Goal: Task Accomplishment & Management: Manage account settings

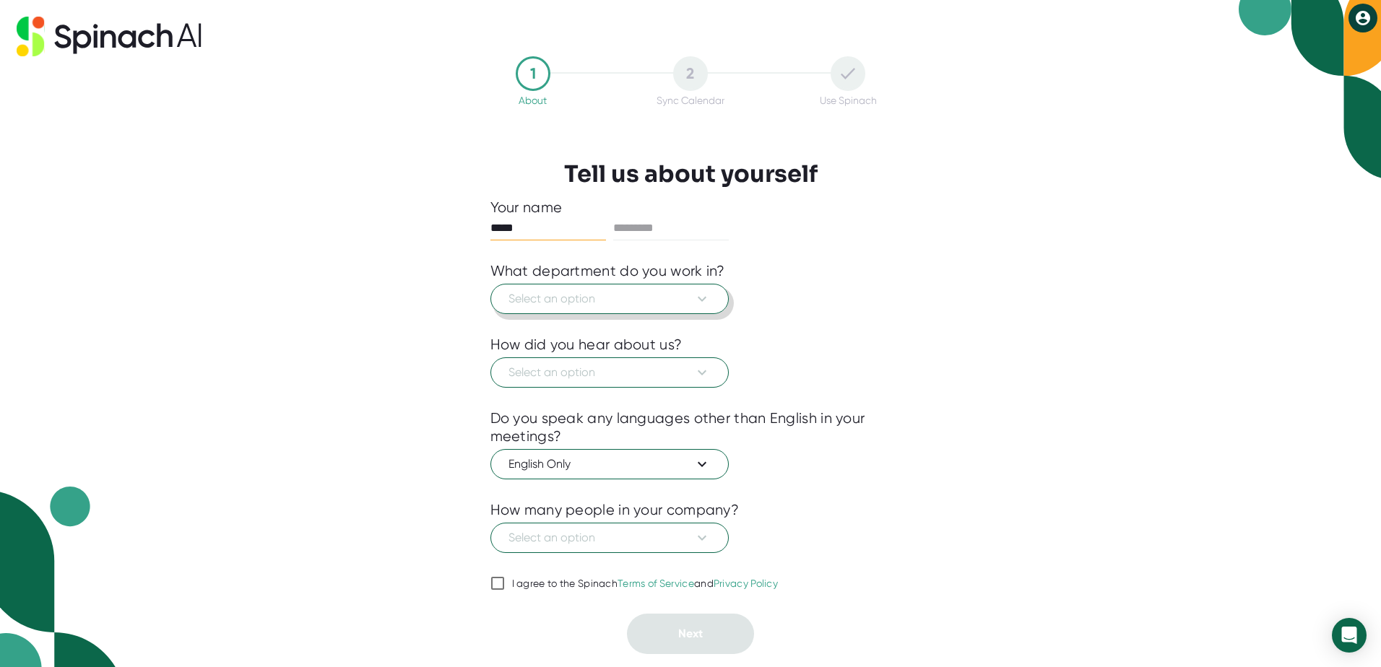
type input "*****"
type input "****"
click at [584, 306] on span "Select an option" at bounding box center [610, 298] width 202 height 17
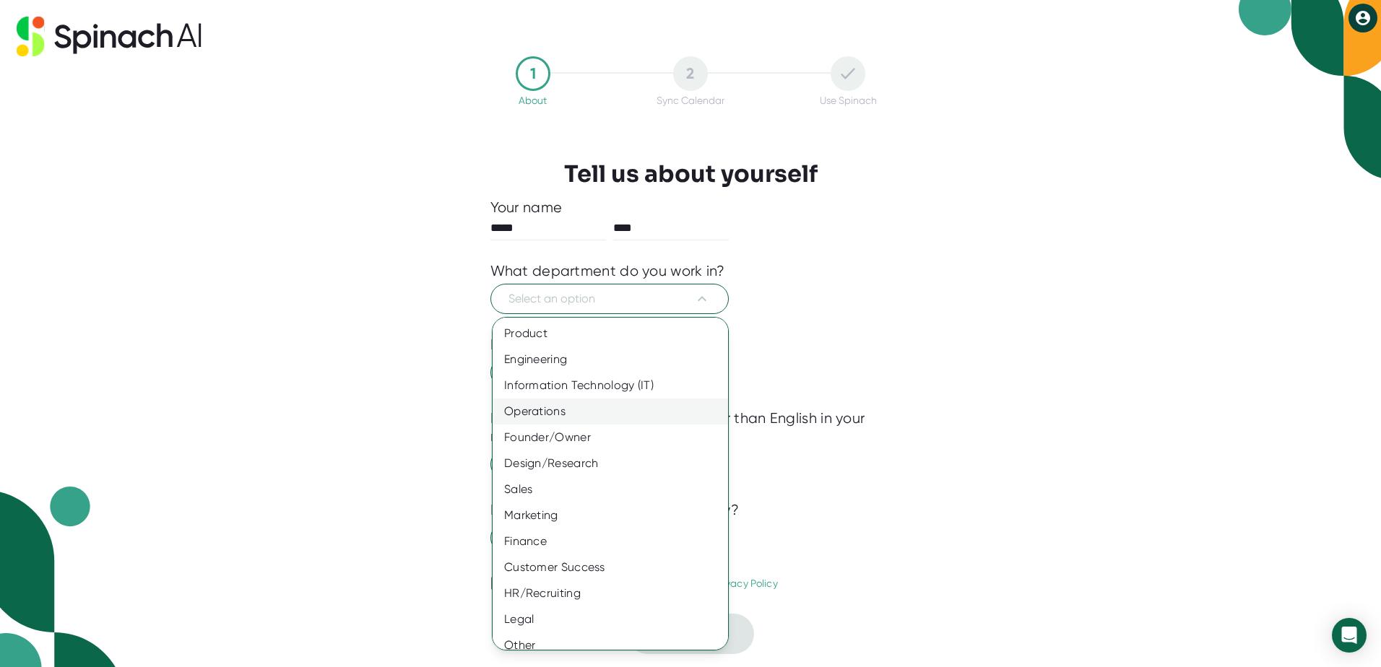
click at [546, 412] on div "Operations" at bounding box center [616, 412] width 246 height 26
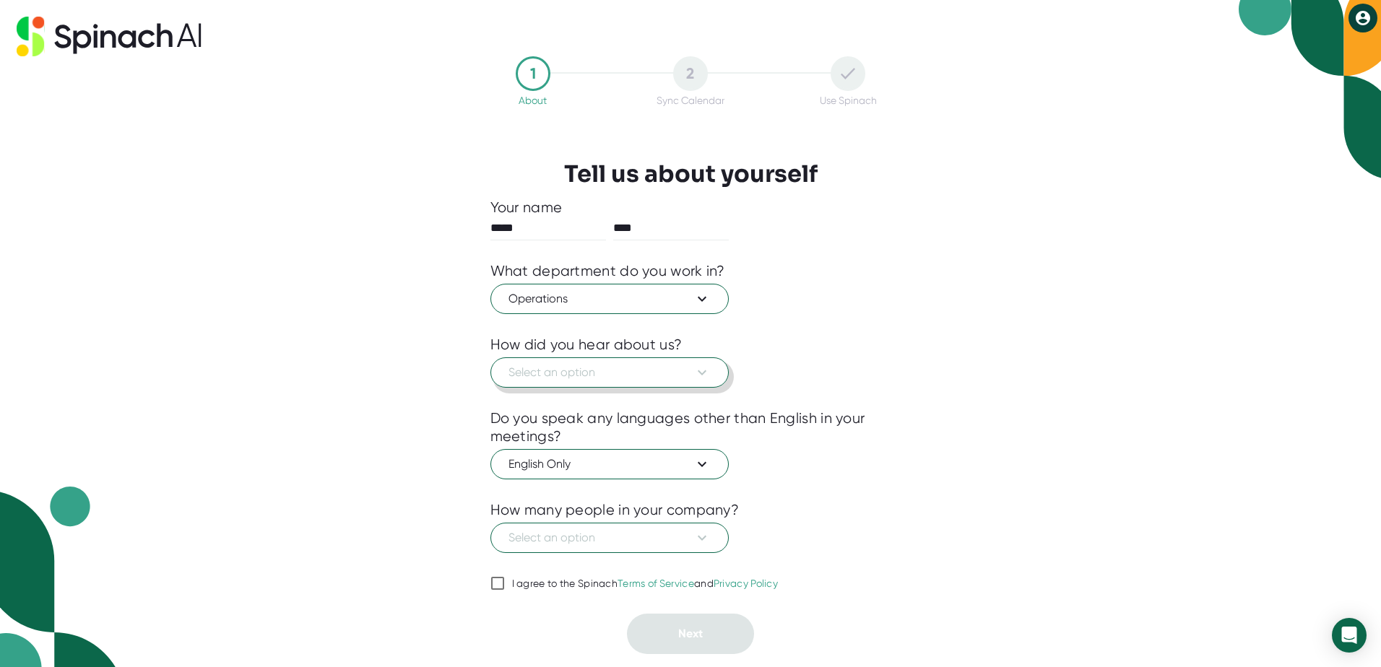
click at [572, 365] on span "Select an option" at bounding box center [610, 372] width 202 height 17
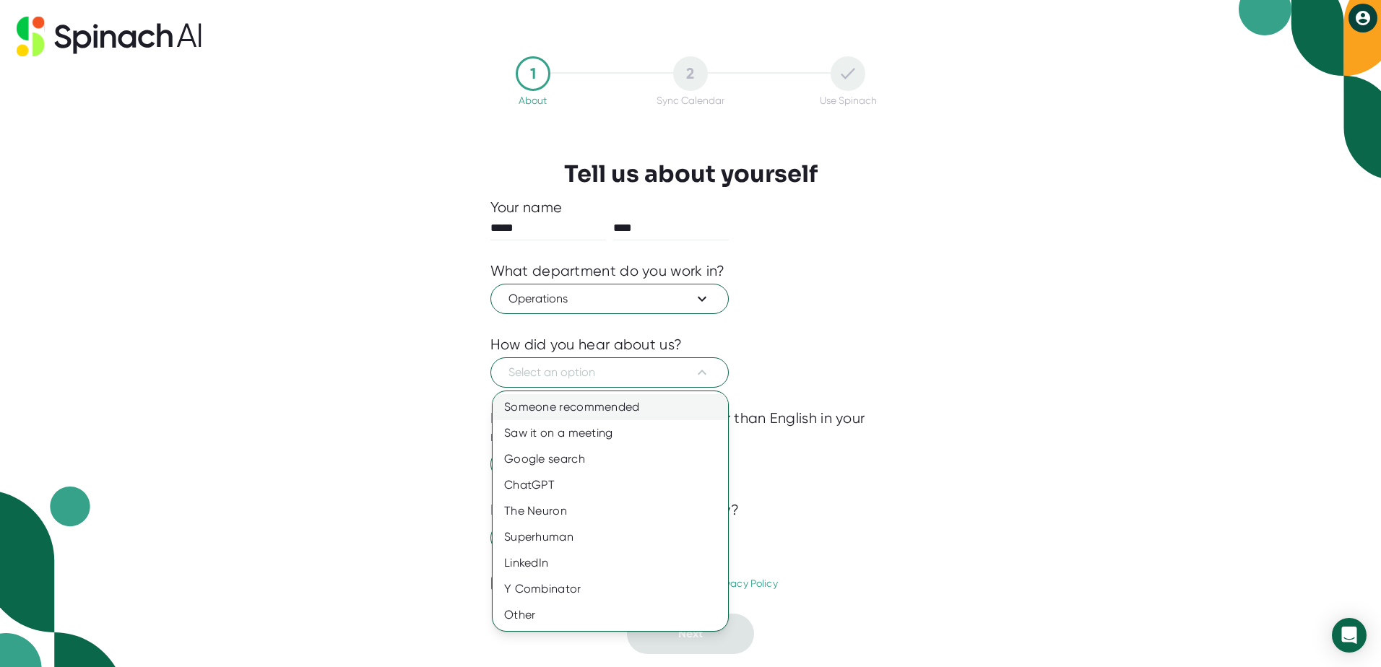
click at [554, 409] on div "Someone recommended" at bounding box center [610, 407] width 235 height 26
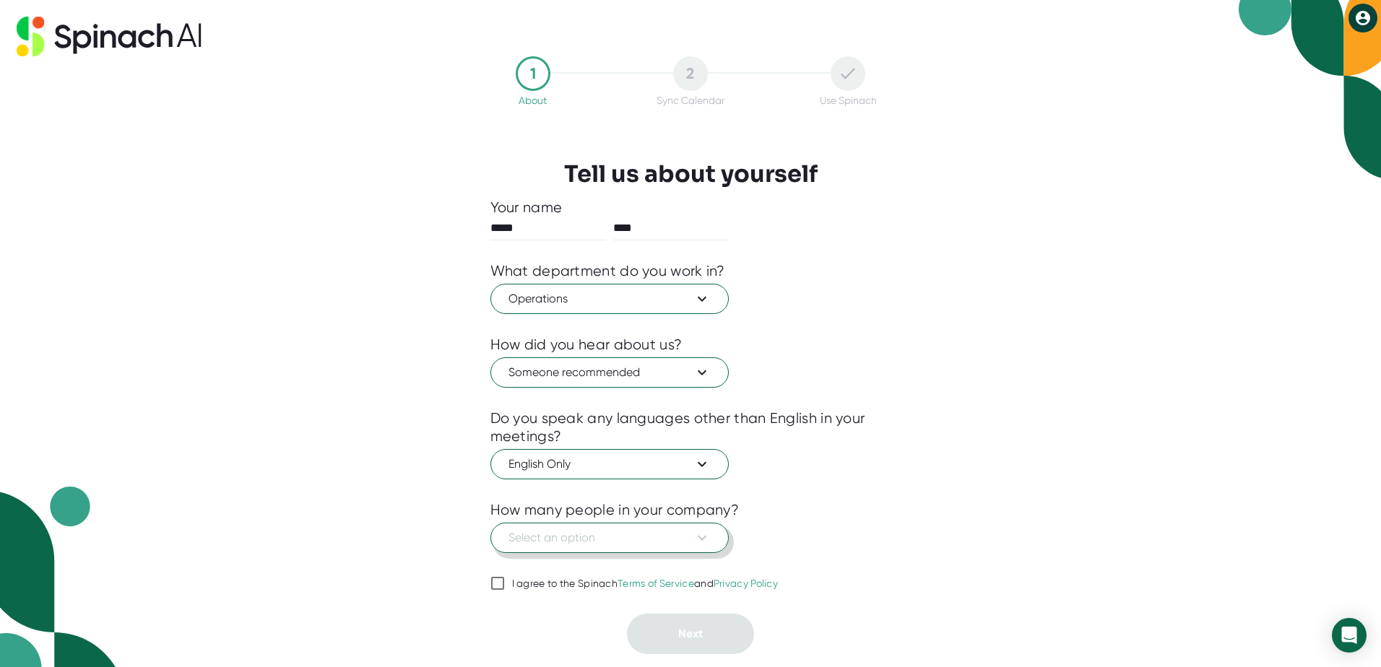
click at [606, 536] on span "Select an option" at bounding box center [610, 537] width 202 height 17
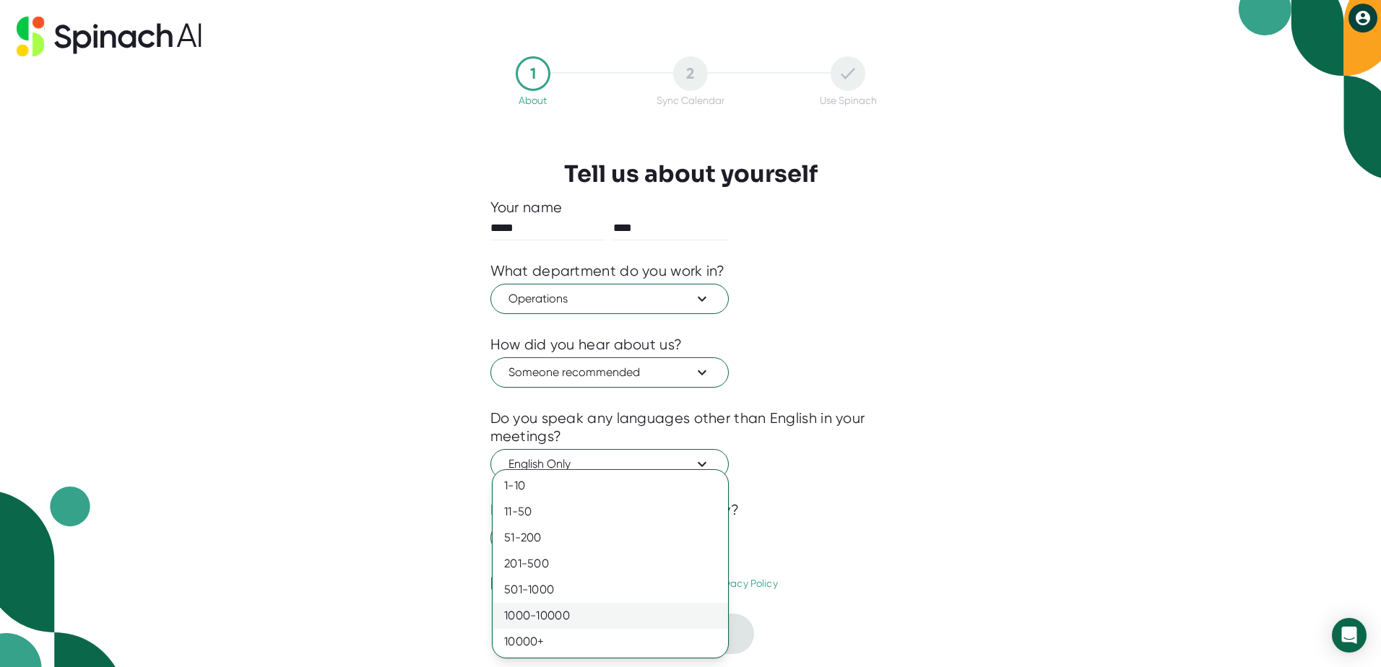
click at [585, 605] on div "1000-10000" at bounding box center [610, 616] width 235 height 26
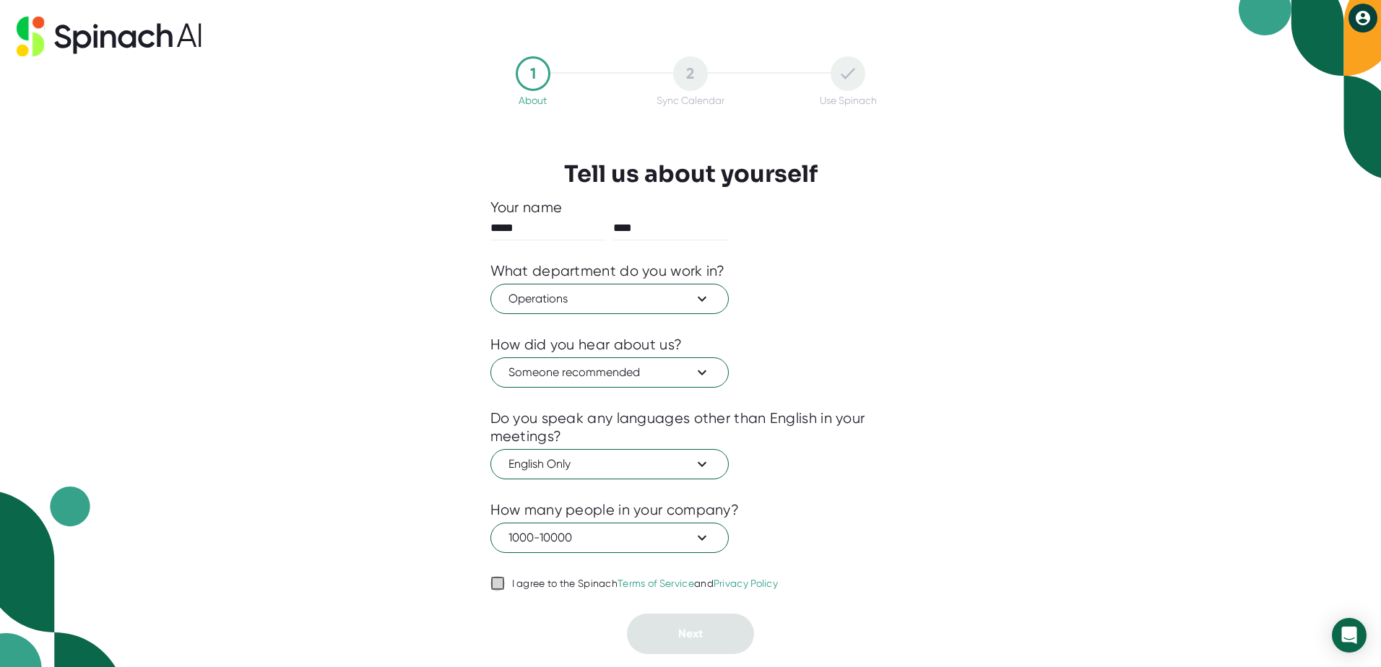
click at [497, 584] on input "I agree to the Spinach Terms of Service and Privacy Policy" at bounding box center [497, 583] width 14 height 17
checkbox input "true"
click at [697, 641] on span "Next" at bounding box center [690, 634] width 25 height 14
